Goal: Information Seeking & Learning: Learn about a topic

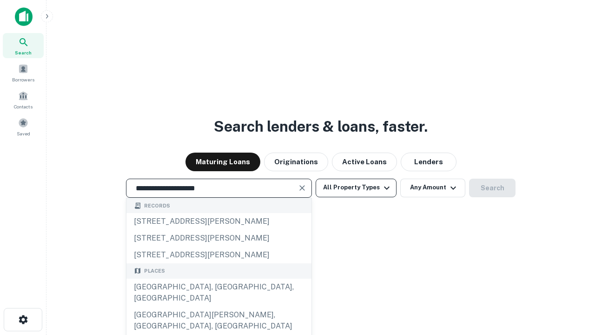
click at [218, 306] on div "[GEOGRAPHIC_DATA], [GEOGRAPHIC_DATA], [GEOGRAPHIC_DATA]" at bounding box center [218, 292] width 185 height 28
click at [356, 187] on button "All Property Types" at bounding box center [356, 187] width 81 height 19
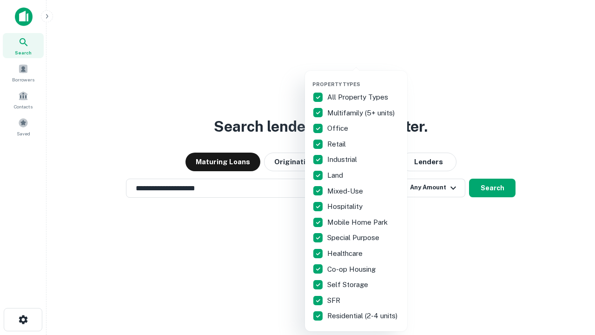
type input "**********"
click at [363, 78] on button "button" at bounding box center [363, 78] width 102 height 0
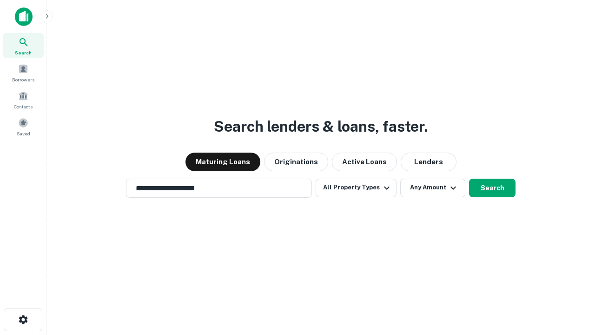
scroll to position [6, 112]
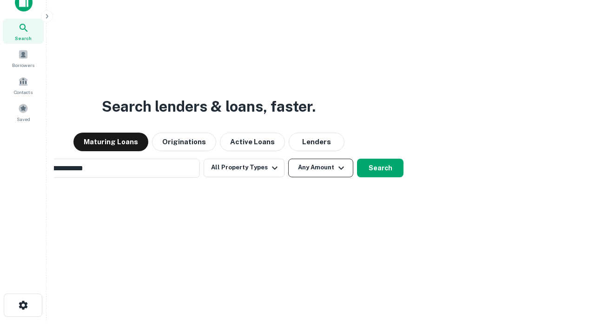
click at [288, 158] on button "Any Amount" at bounding box center [320, 167] width 65 height 19
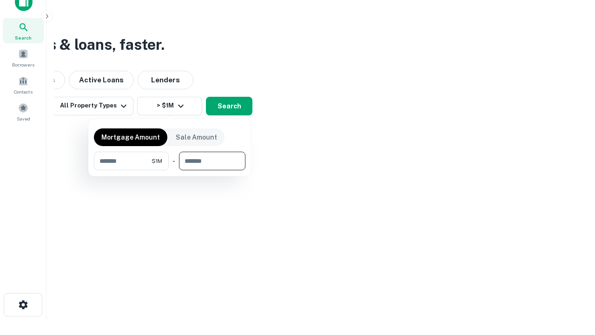
type input "*******"
click at [170, 170] on button "button" at bounding box center [169, 170] width 151 height 0
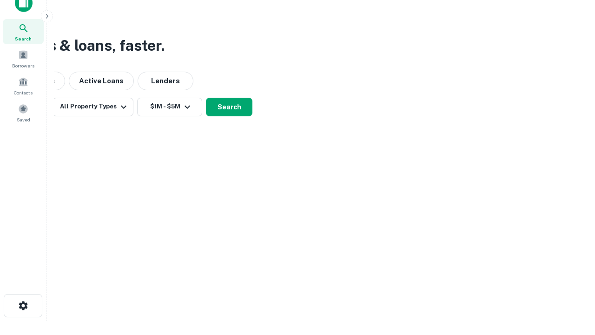
scroll to position [6, 171]
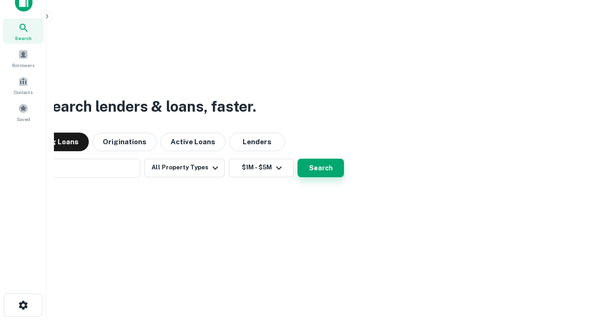
click at [297, 158] on button "Search" at bounding box center [320, 167] width 46 height 19
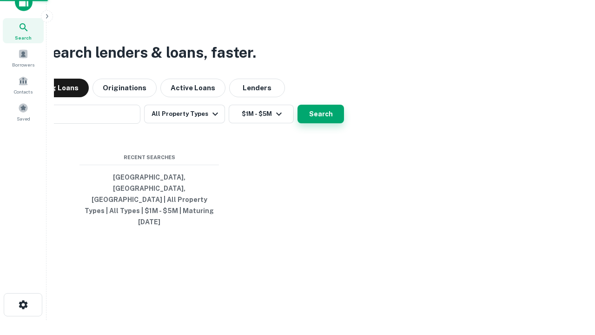
scroll to position [25, 263]
